Goal: Task Accomplishment & Management: Complete application form

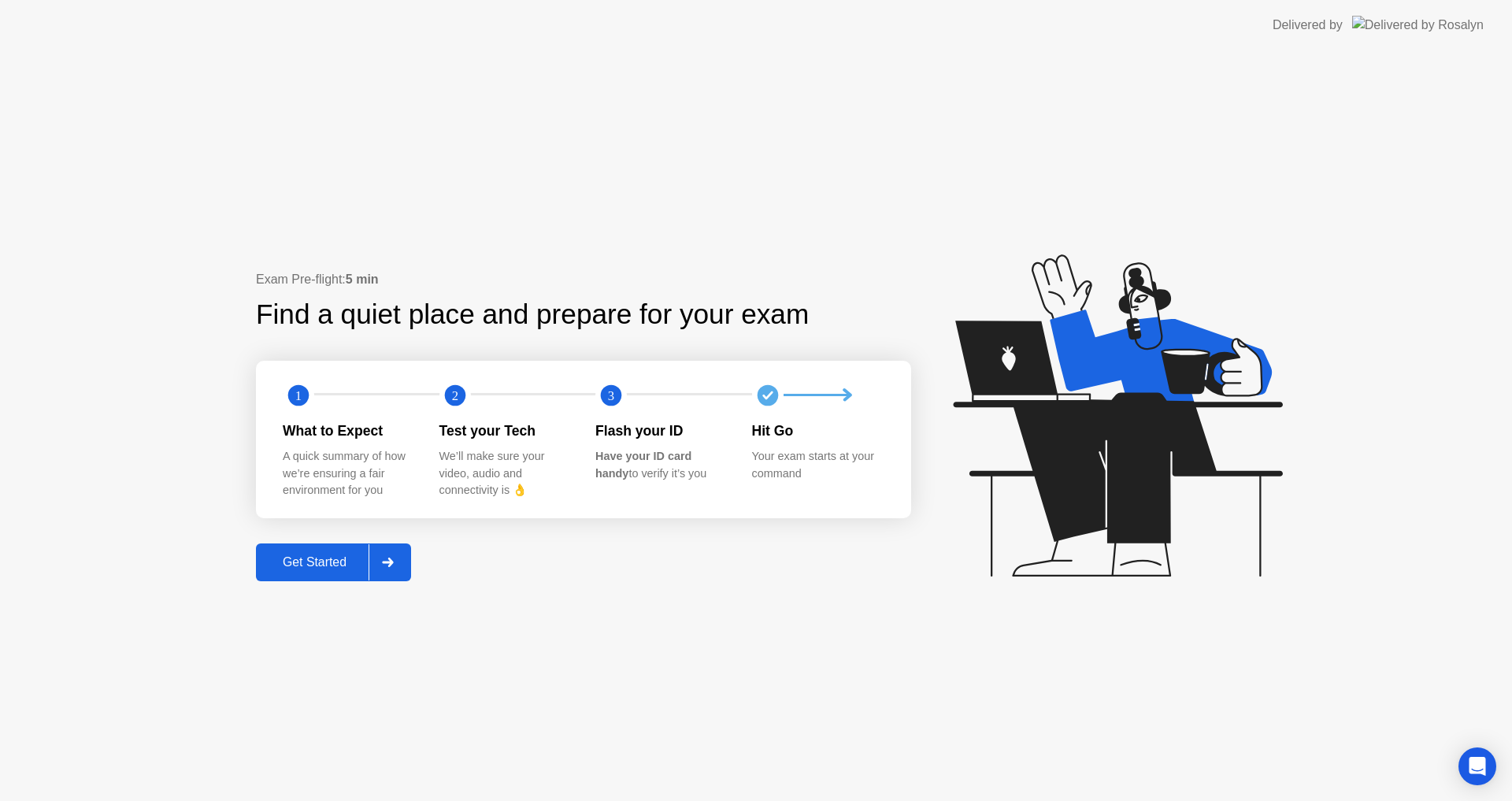
click at [383, 570] on div at bounding box center [388, 562] width 38 height 36
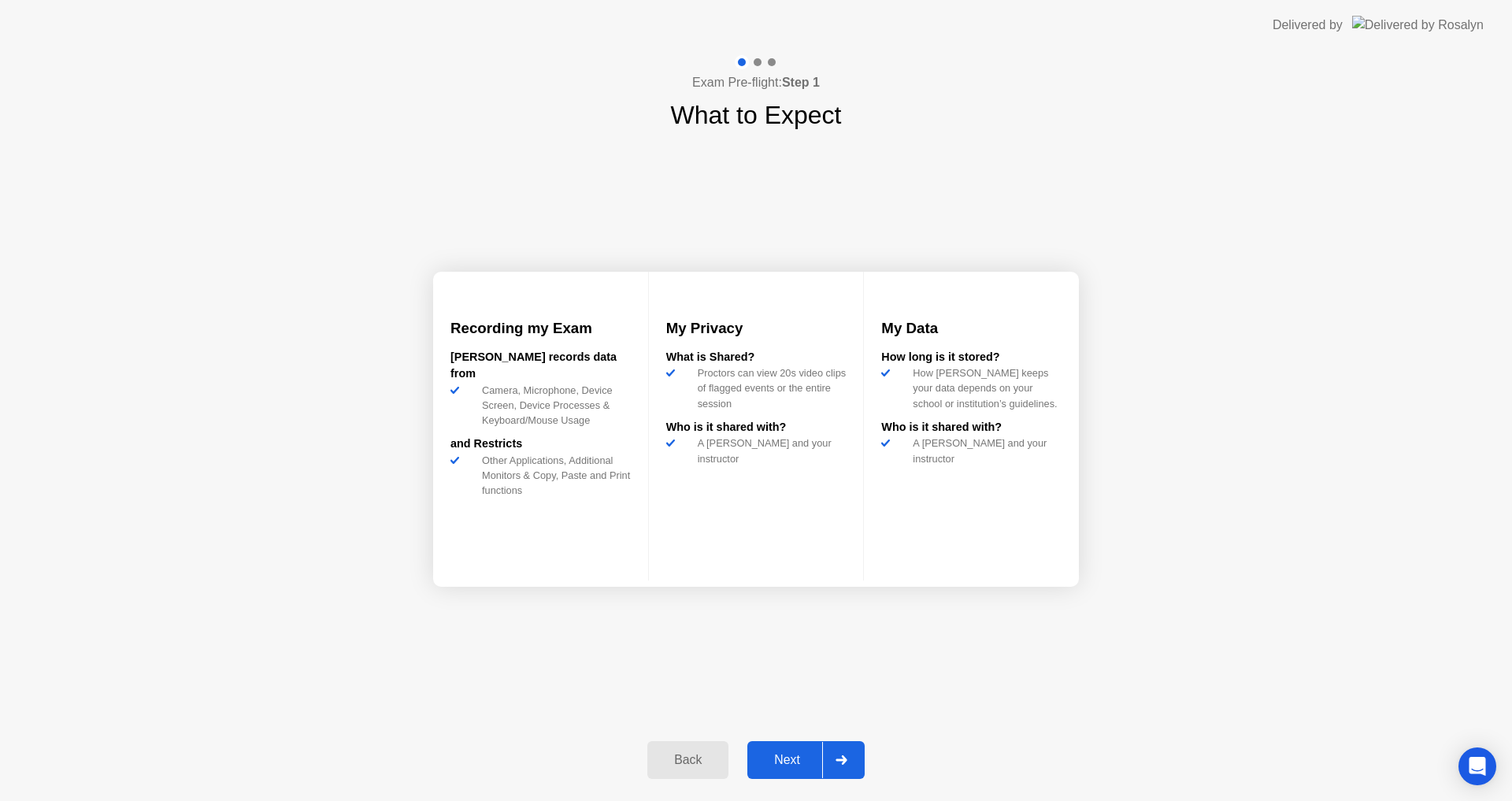
click at [855, 746] on div at bounding box center [841, 760] width 38 height 36
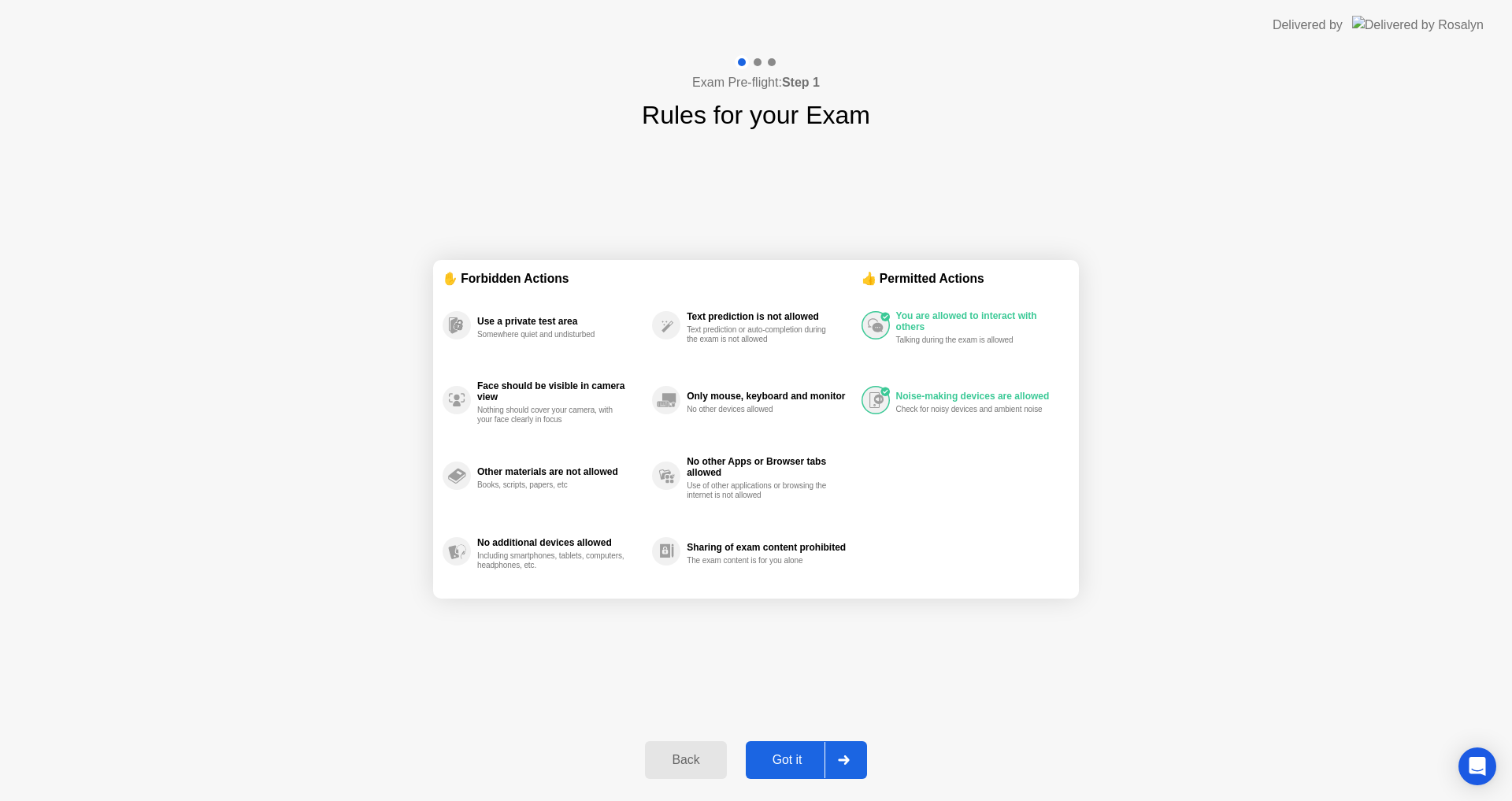
click at [855, 746] on div at bounding box center [843, 760] width 38 height 36
select select "**********"
select select "*******"
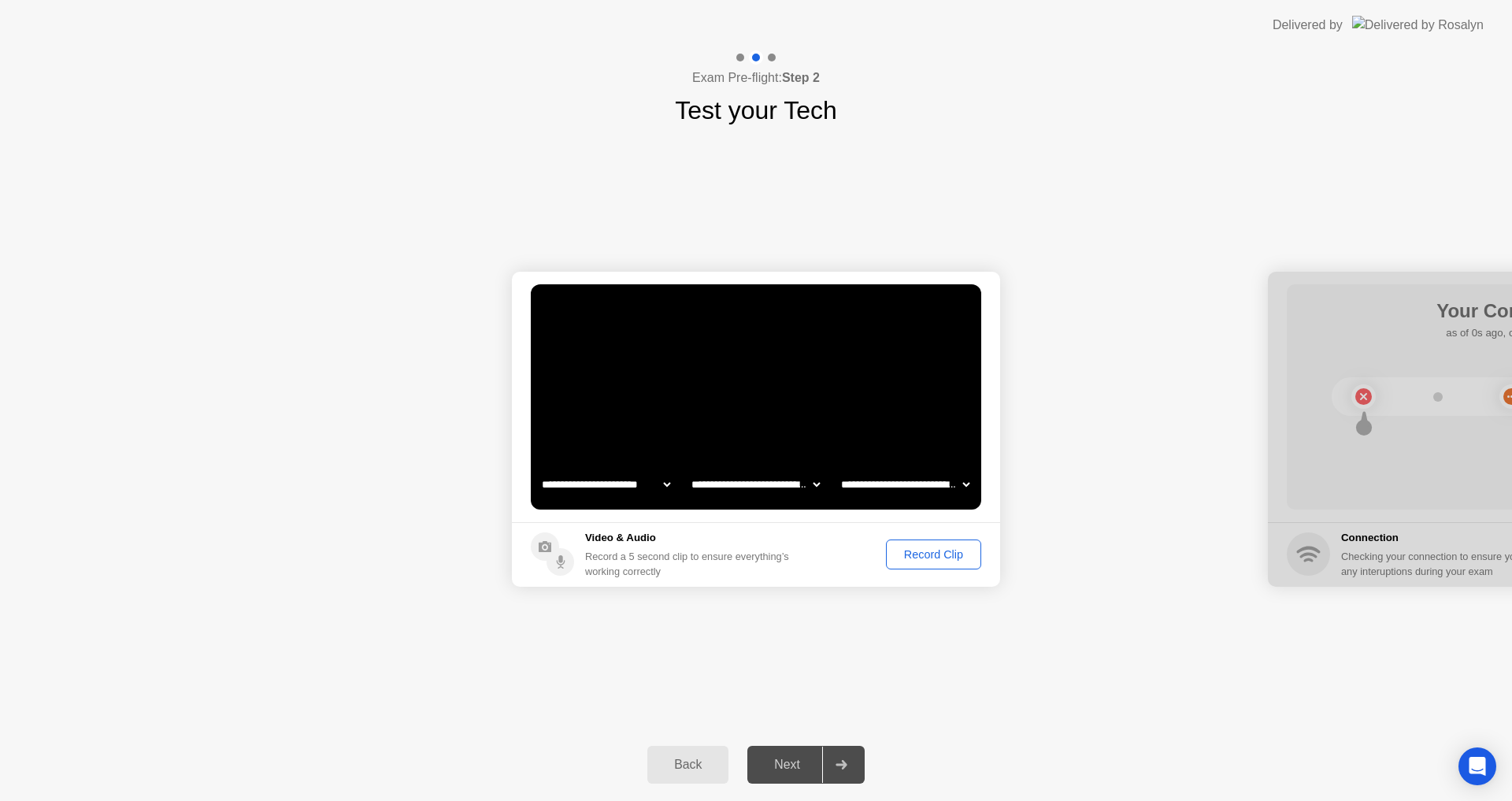
click at [898, 558] on div "Record Clip" at bounding box center [933, 554] width 84 height 12
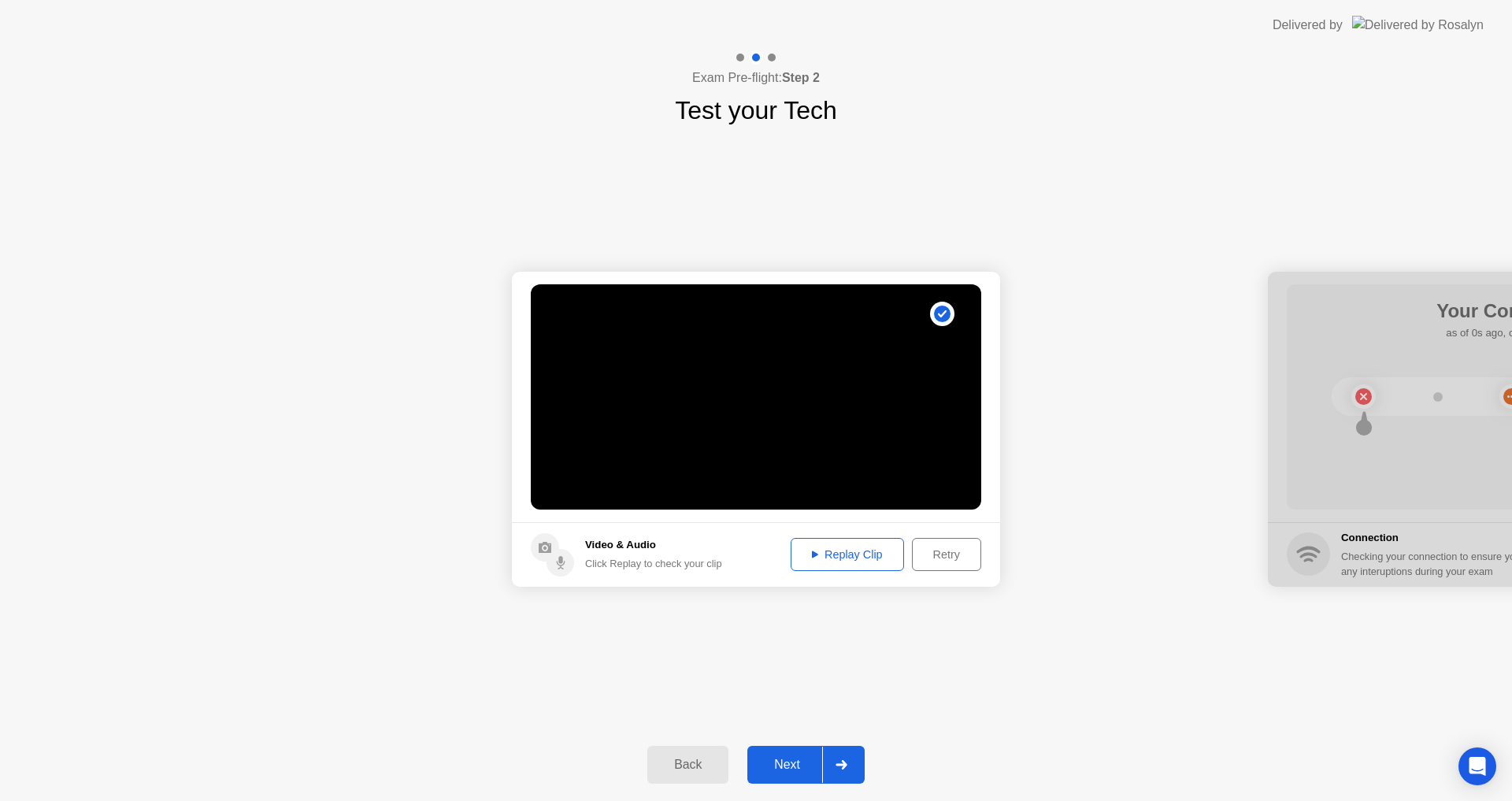
click at [884, 558] on div "Replay Clip" at bounding box center [847, 554] width 103 height 12
click at [805, 759] on div "Next" at bounding box center [787, 765] width 70 height 14
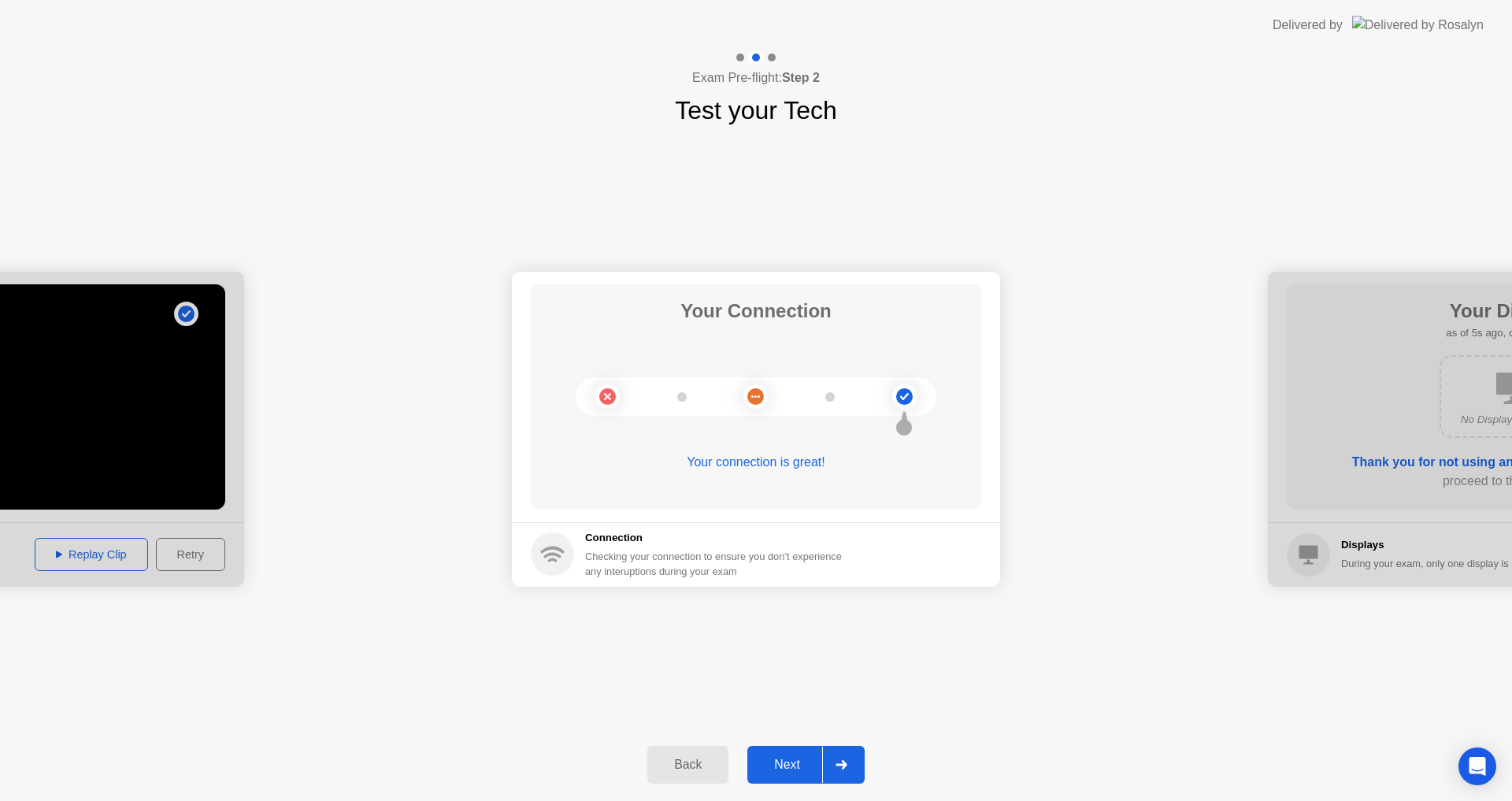
click at [792, 761] on div "Next" at bounding box center [787, 765] width 70 height 14
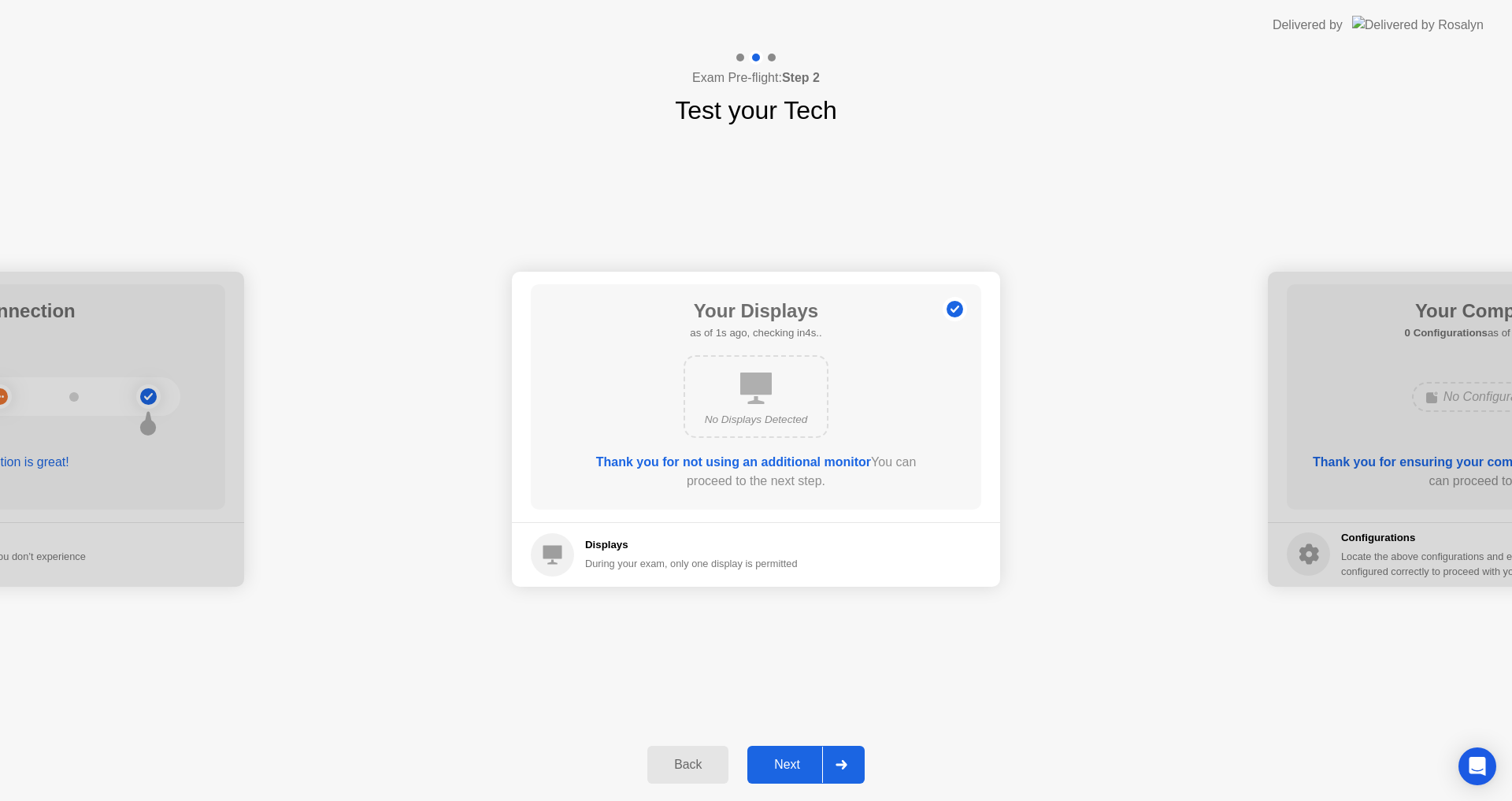
click at [792, 761] on div "Next" at bounding box center [787, 765] width 70 height 14
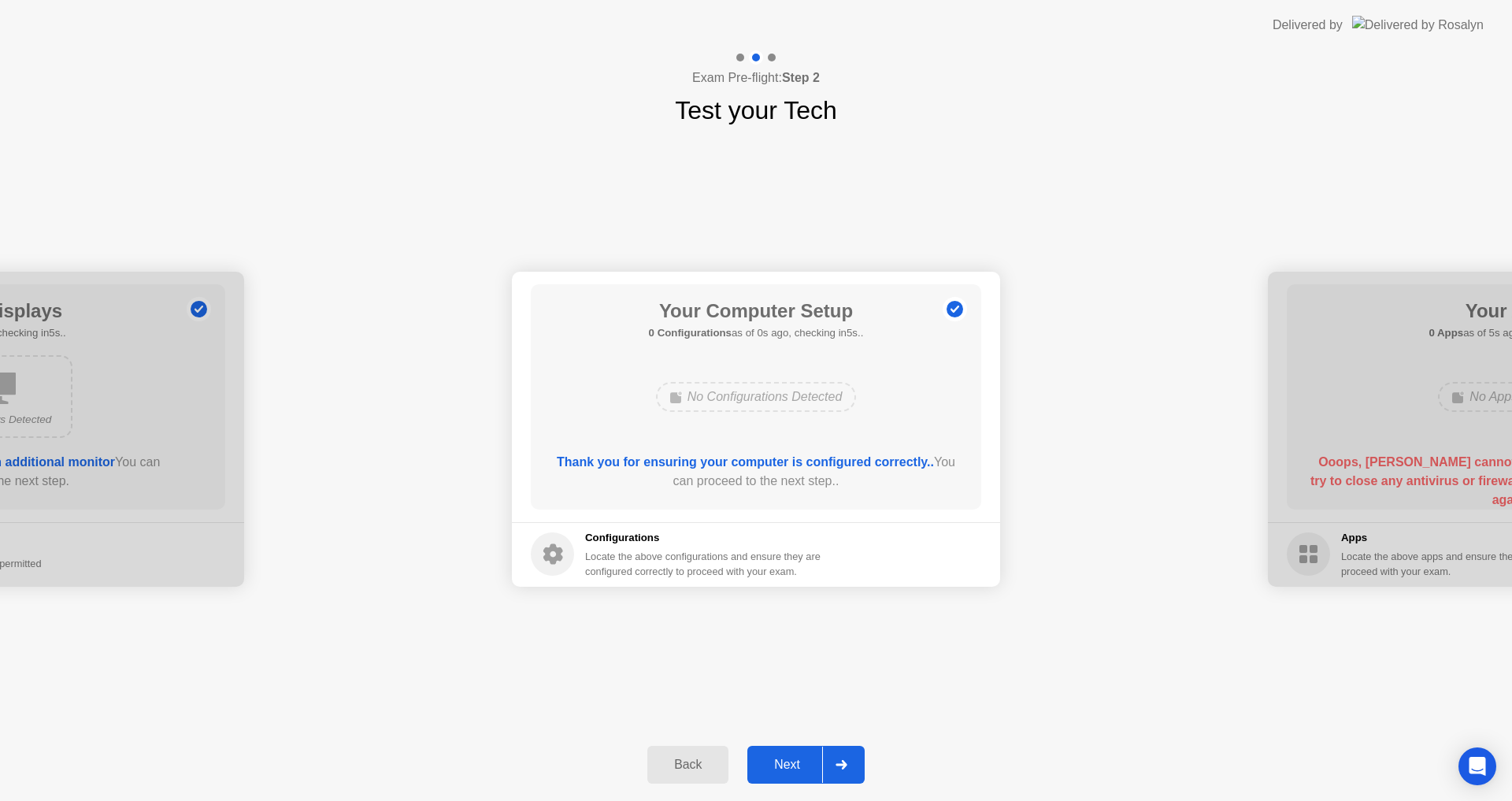
click at [792, 761] on div "Next" at bounding box center [787, 765] width 70 height 14
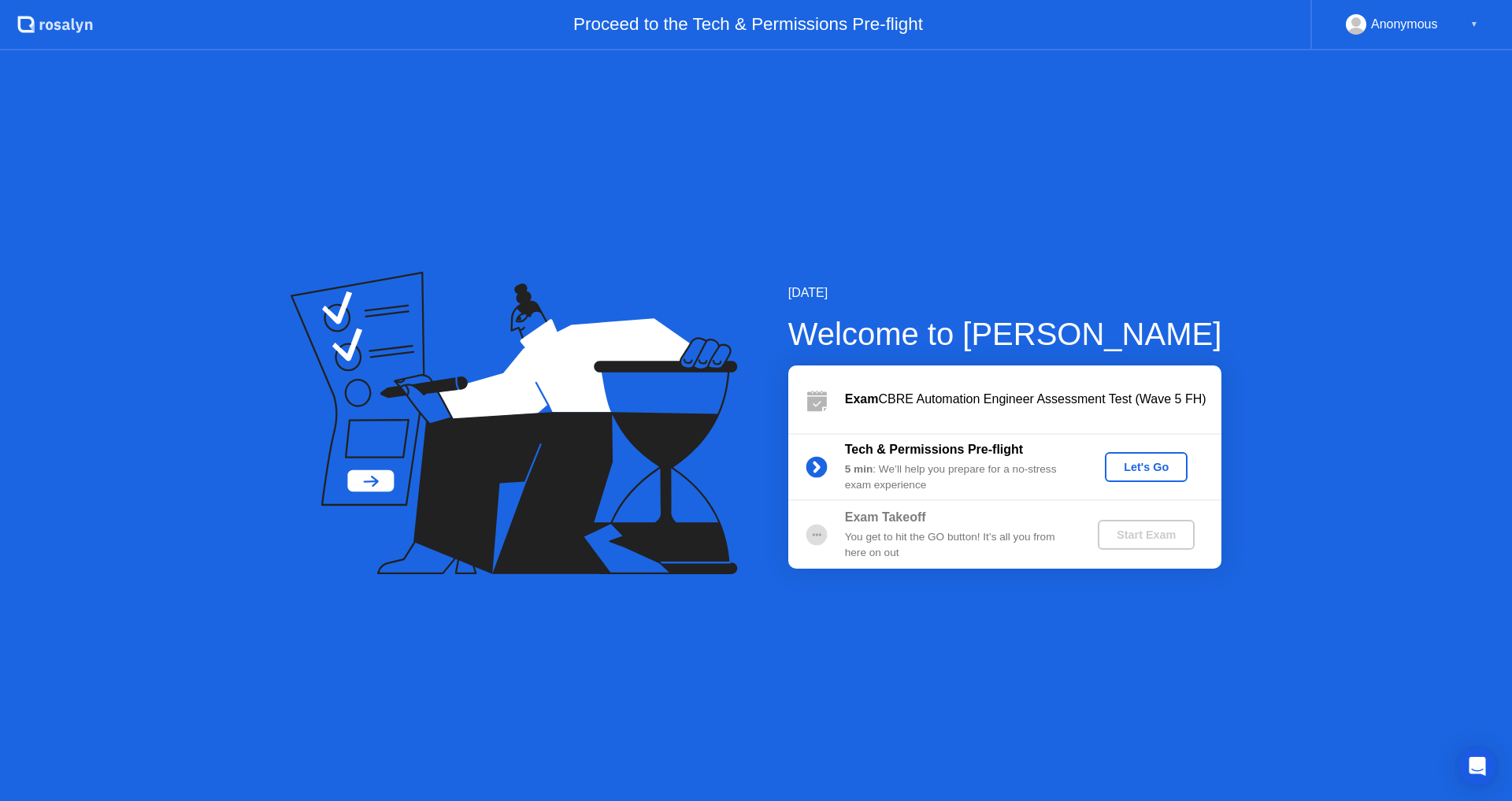
click at [1140, 465] on div "Let's Go" at bounding box center [1146, 466] width 70 height 12
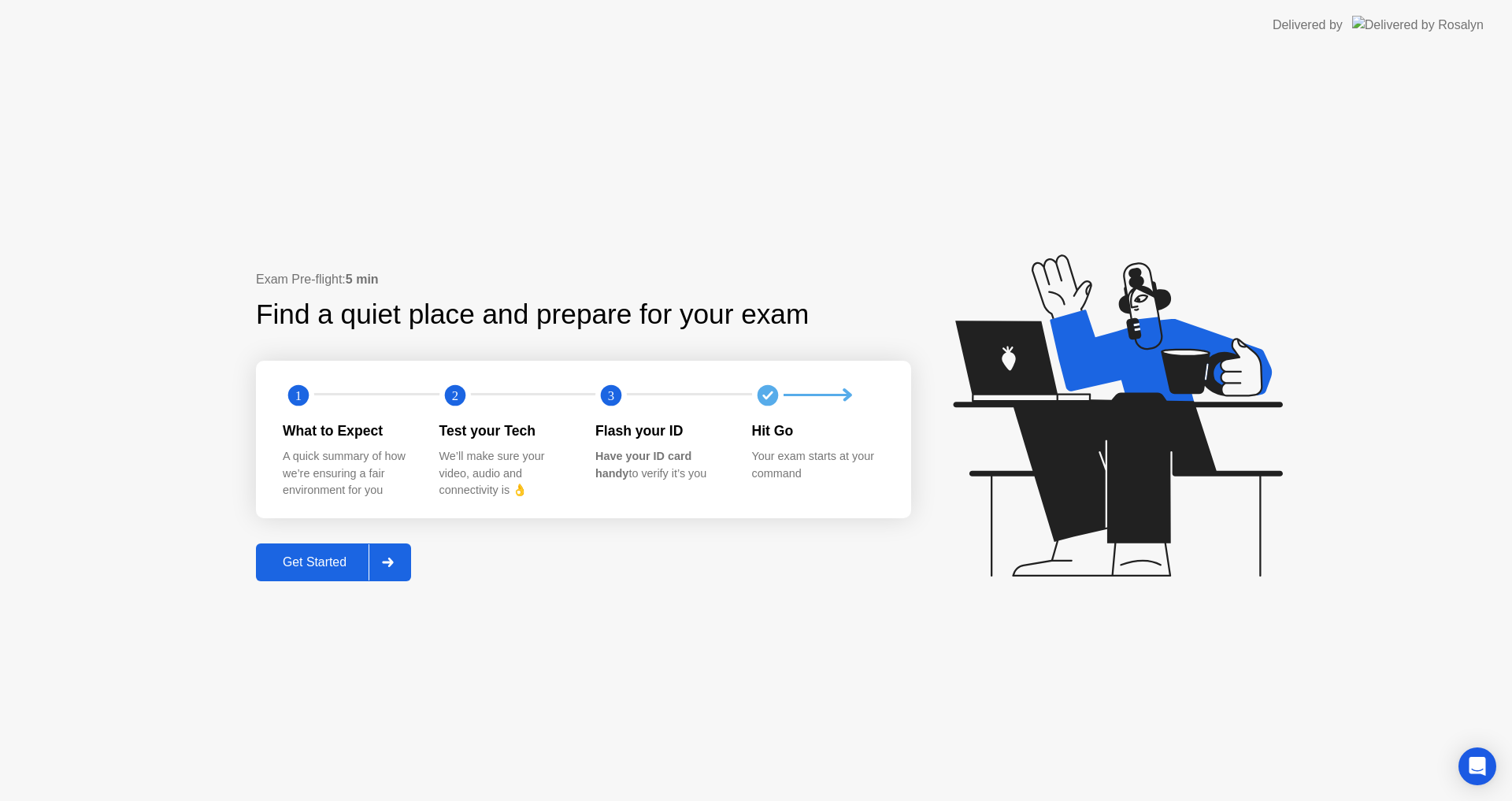
click at [354, 555] on div "Get Started" at bounding box center [315, 562] width 108 height 14
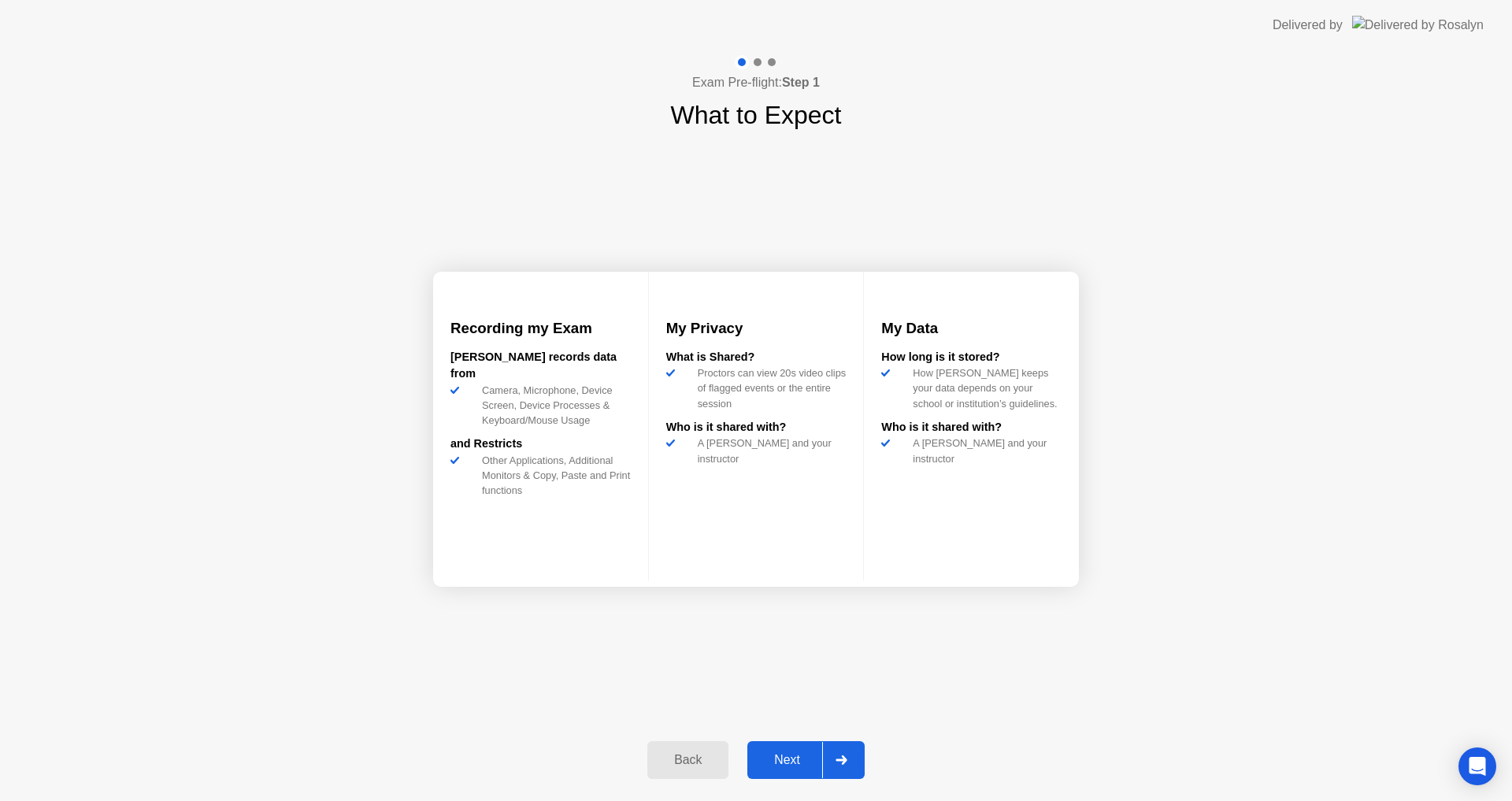
click at [792, 763] on div "Next" at bounding box center [787, 760] width 70 height 14
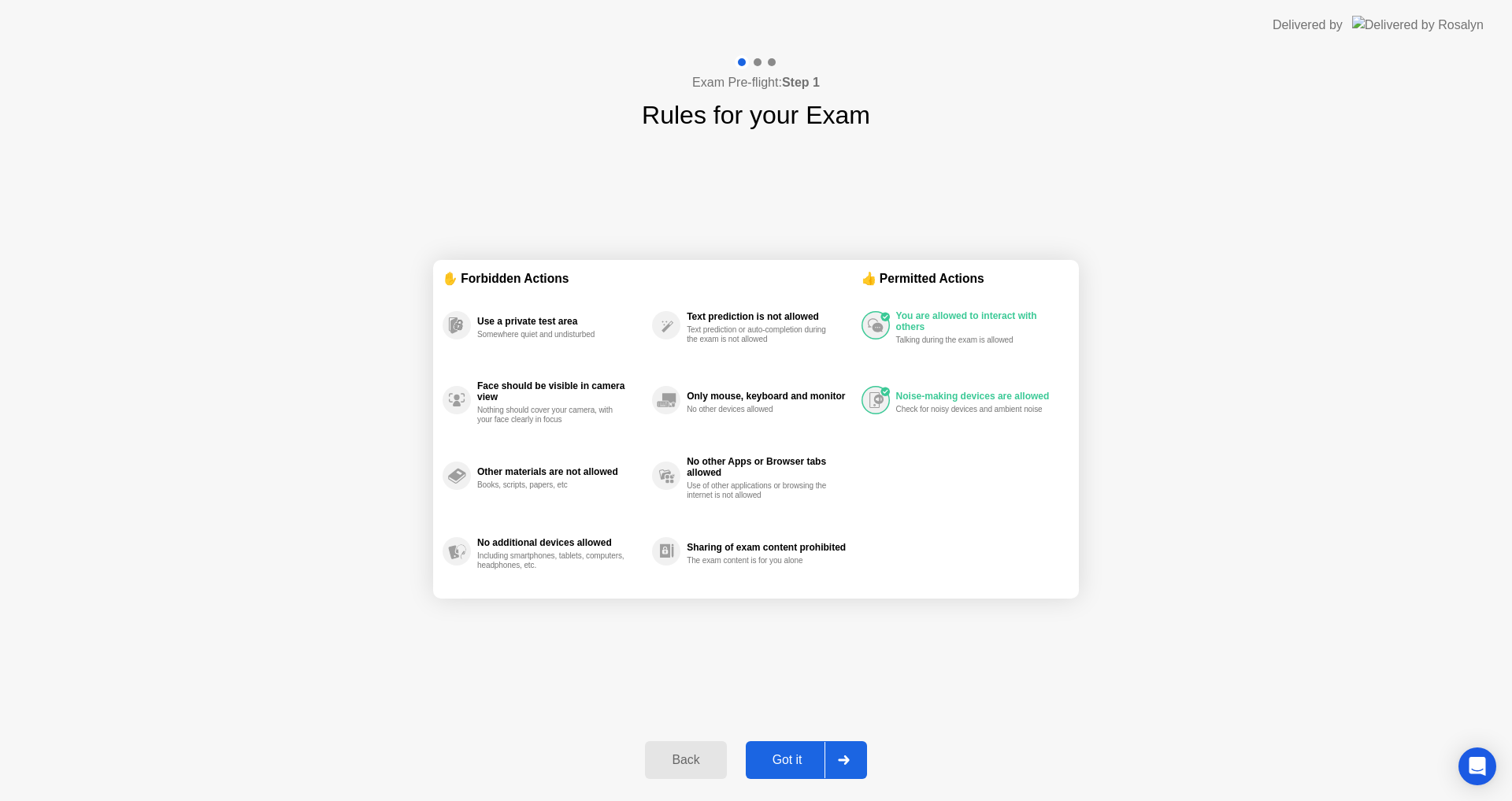
click at [792, 763] on div "Got it" at bounding box center [787, 760] width 74 height 14
select select "**********"
select select "*******"
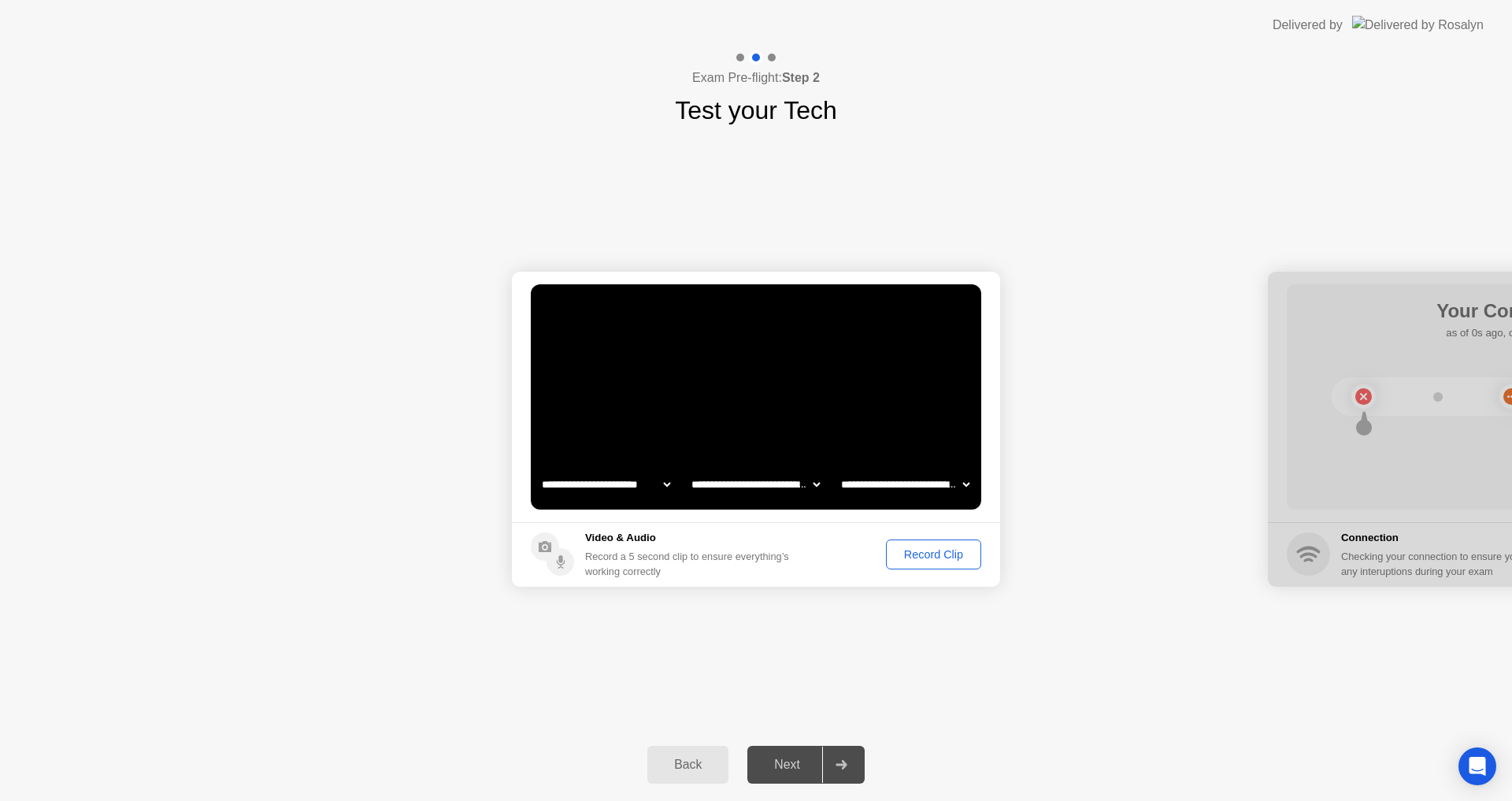
click at [920, 555] on div "Record Clip" at bounding box center [933, 554] width 84 height 12
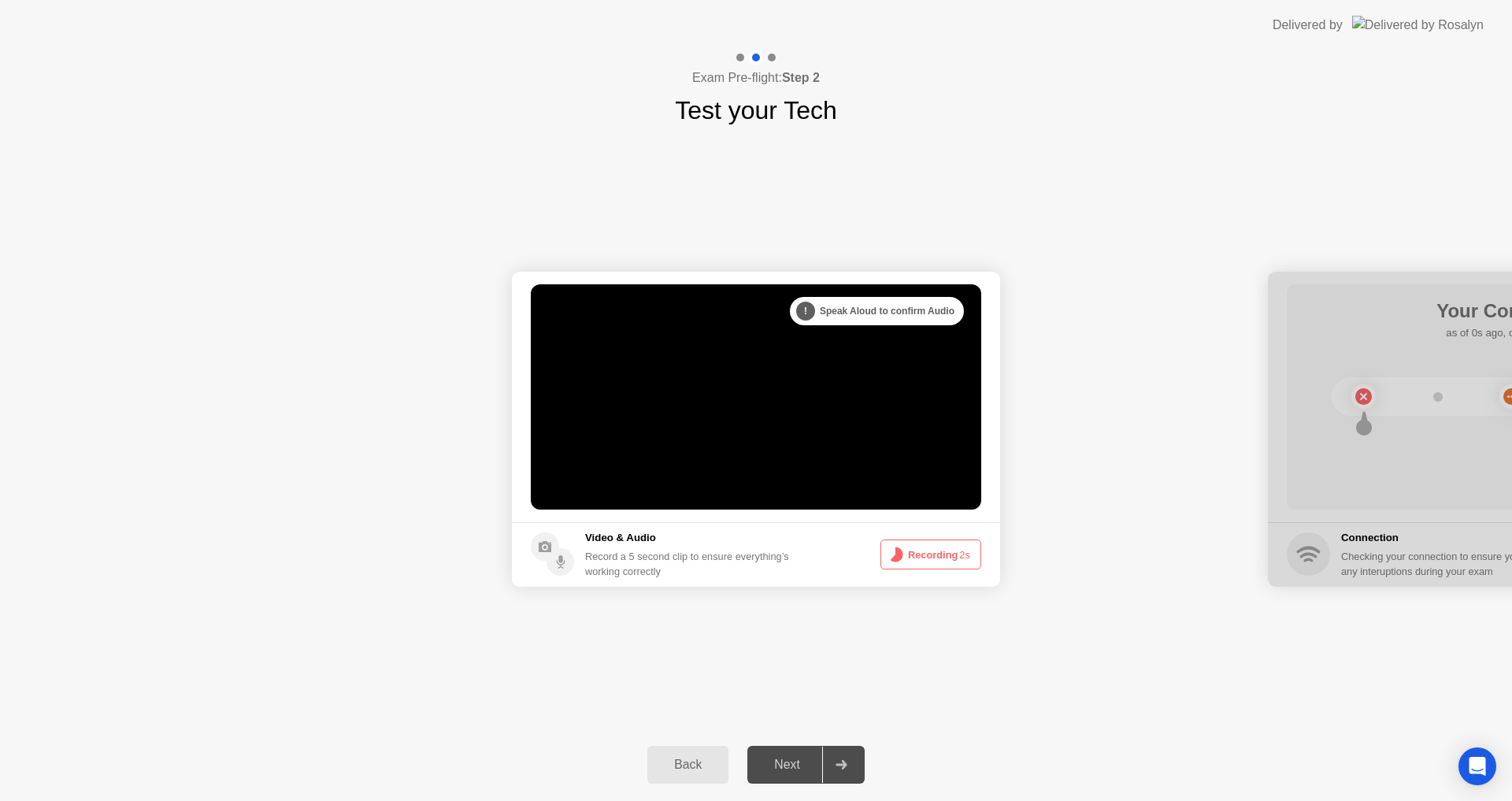
click at [920, 555] on button "Recording 2s" at bounding box center [931, 554] width 101 height 30
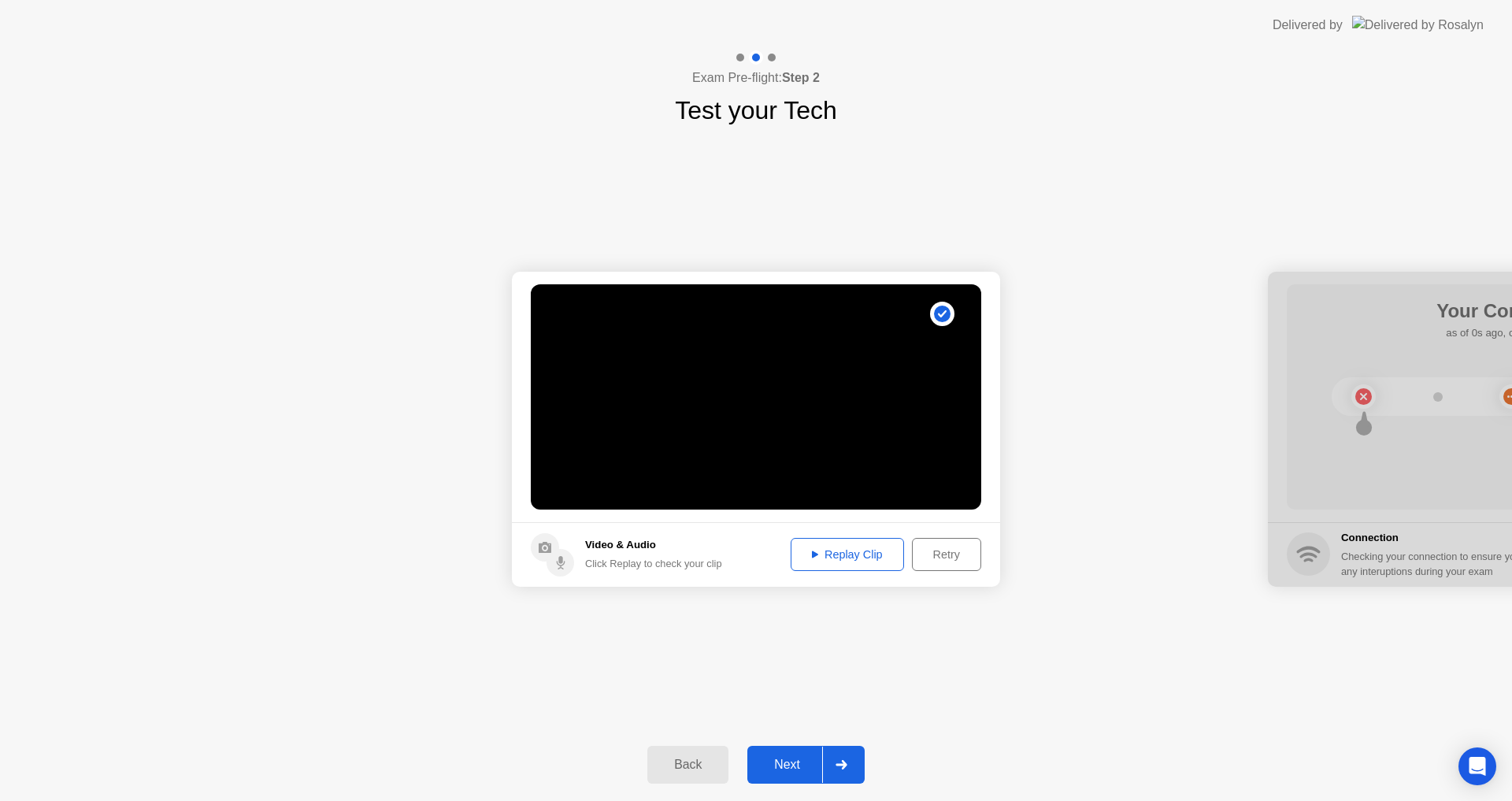
click at [858, 548] on div "Replay Clip" at bounding box center [847, 554] width 103 height 12
click at [789, 759] on div "Next" at bounding box center [787, 765] width 70 height 14
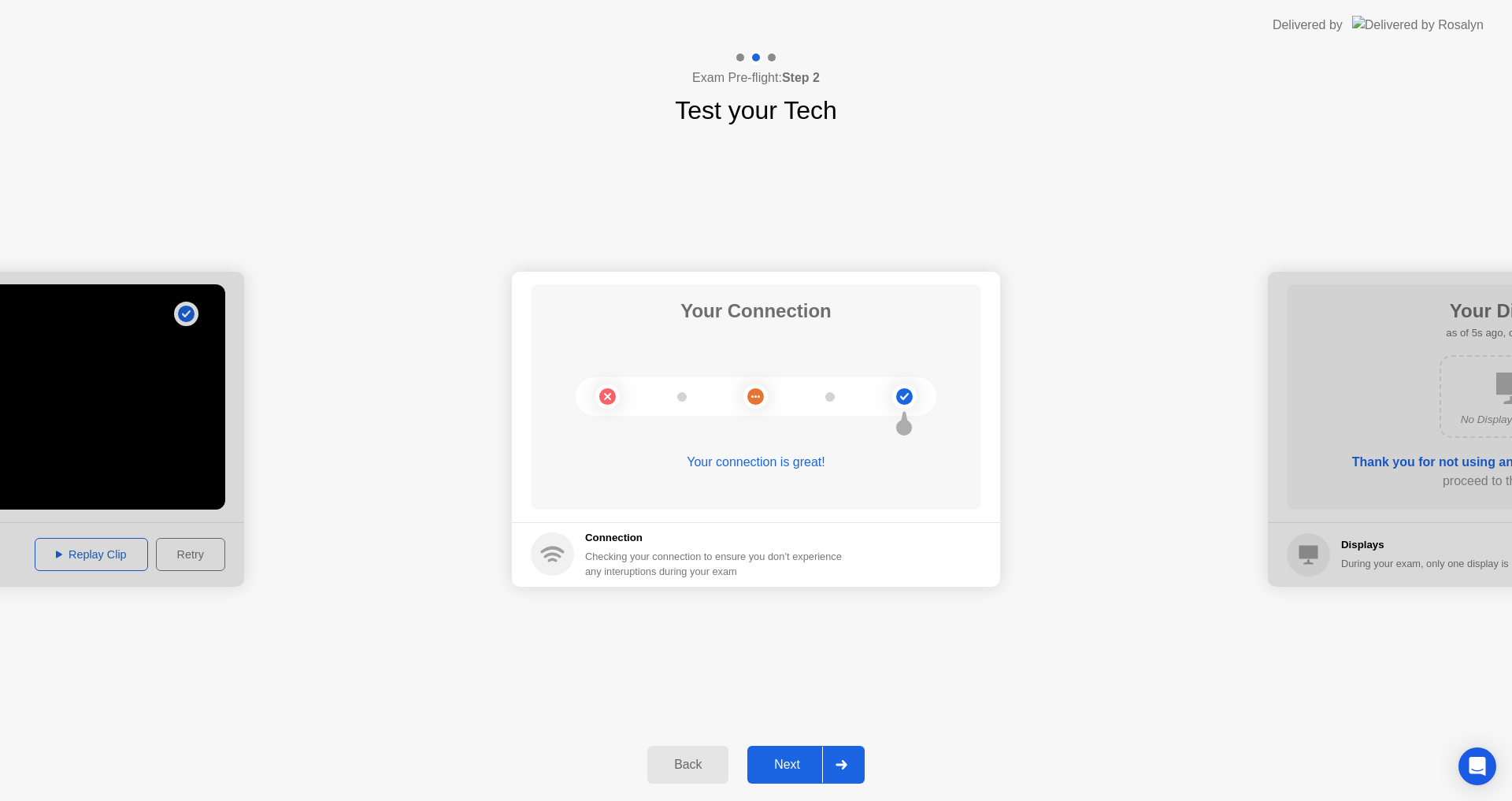
click at [806, 758] on div "Next" at bounding box center [787, 765] width 70 height 14
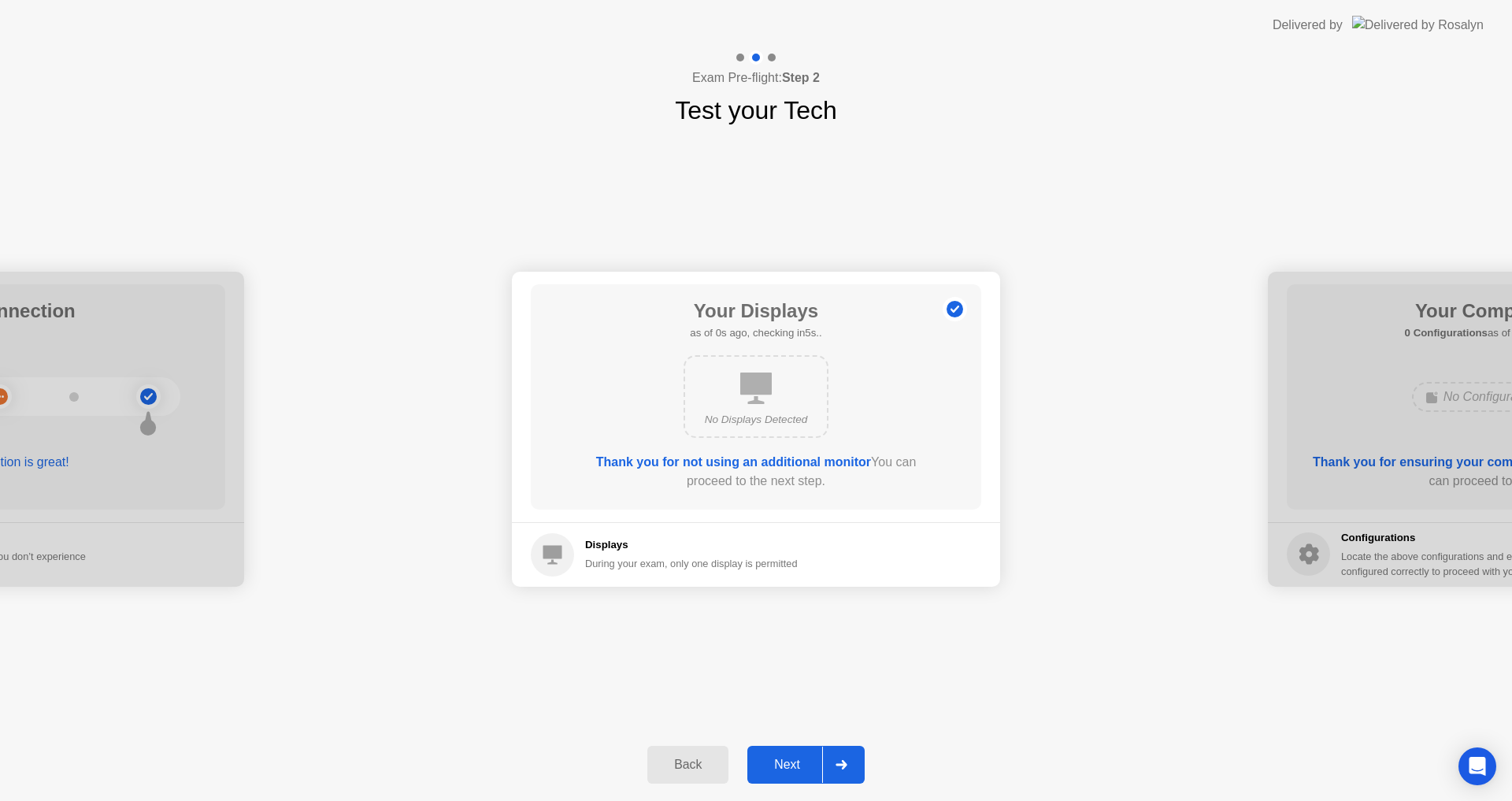
click at [806, 758] on div "Next" at bounding box center [787, 765] width 70 height 14
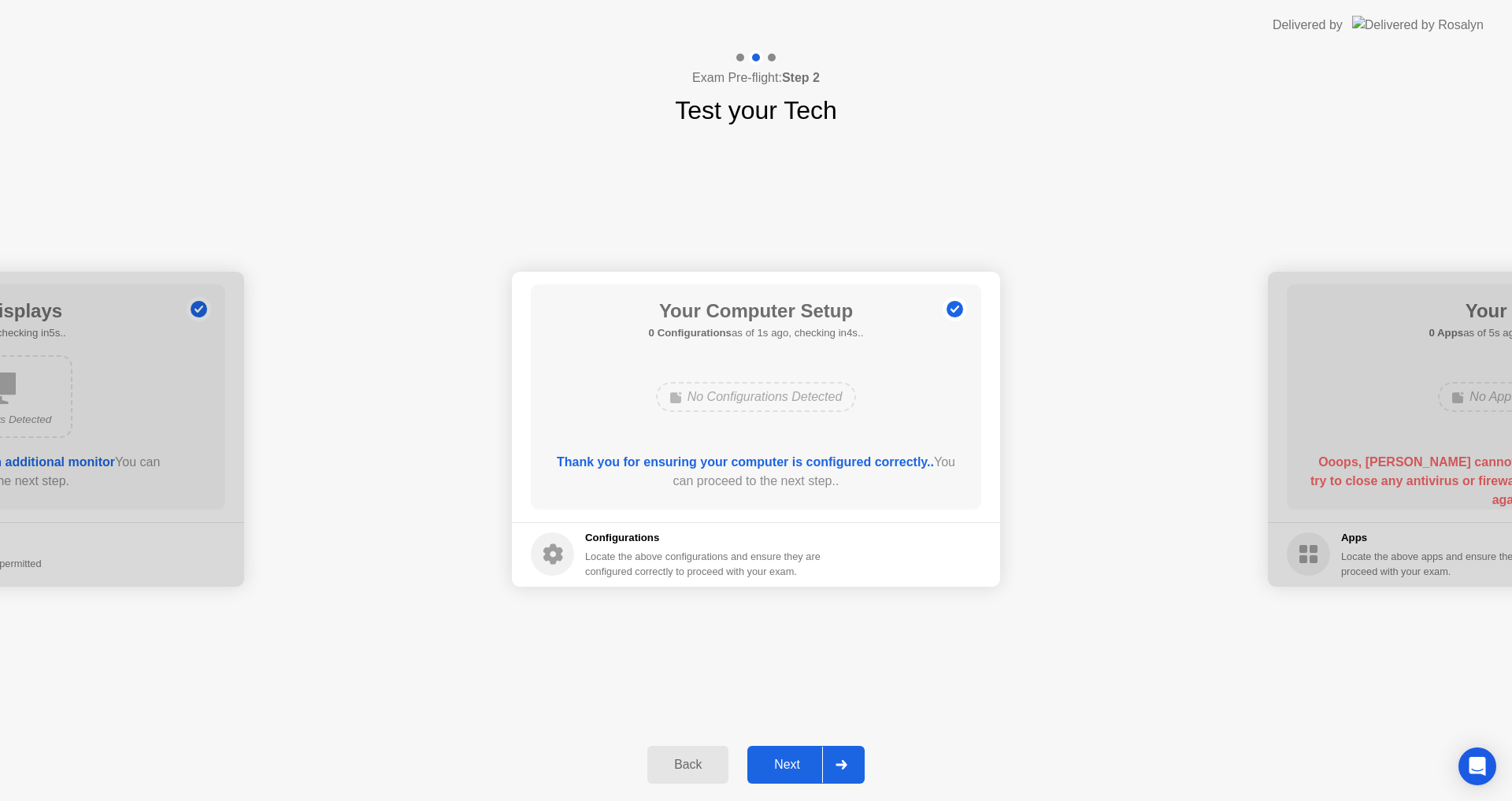
click at [806, 758] on div "Next" at bounding box center [787, 765] width 70 height 14
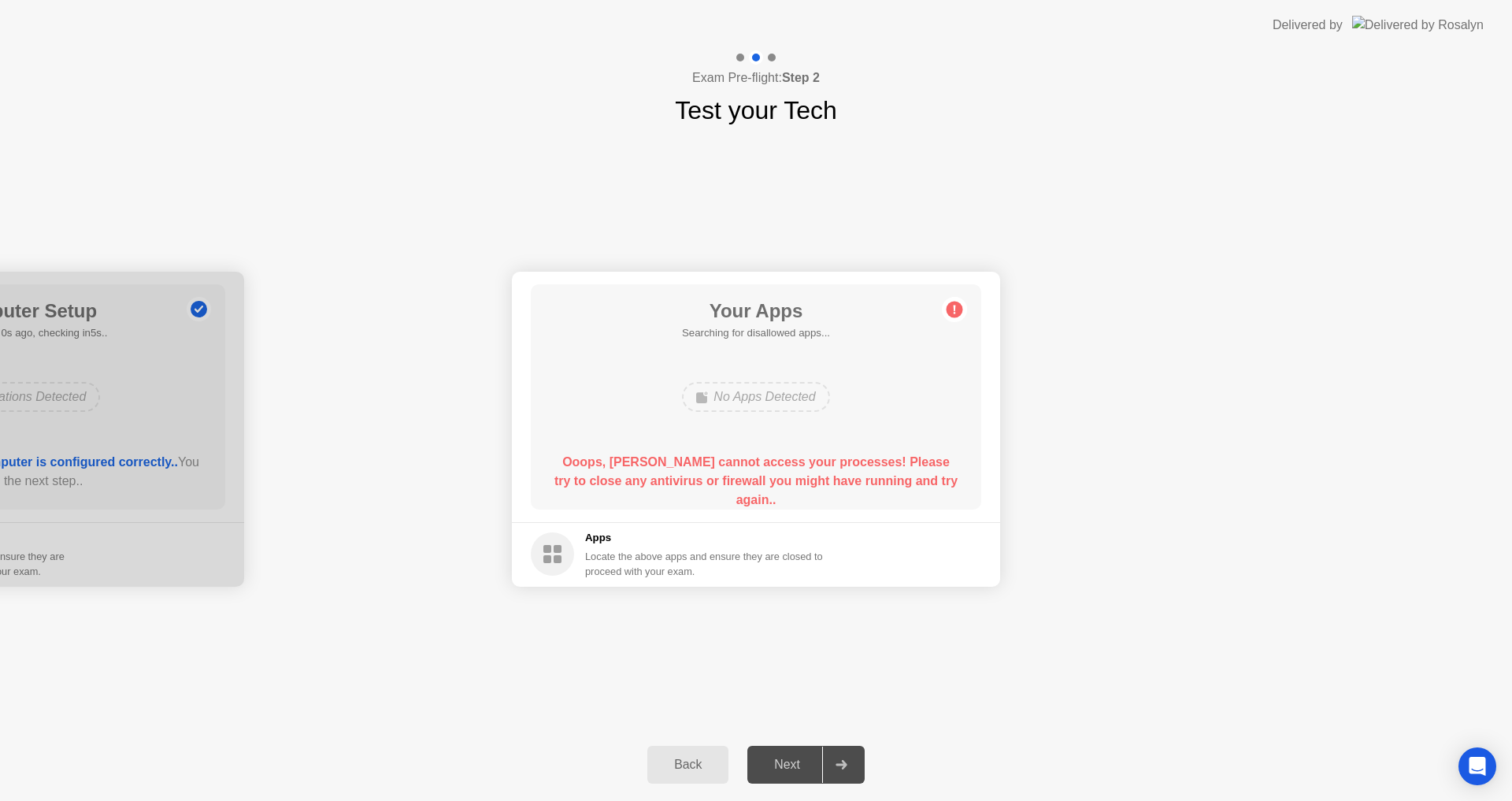
drag, startPoint x: 1174, startPoint y: 253, endPoint x: 1187, endPoint y: 254, distance: 13.0
